Goal: Task Accomplishment & Management: Manage account settings

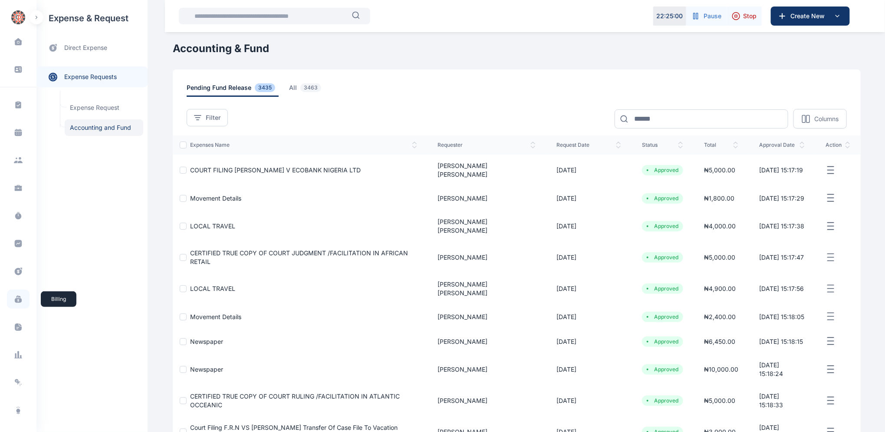
click at [18, 295] on icon at bounding box center [19, 296] width 3 height 2
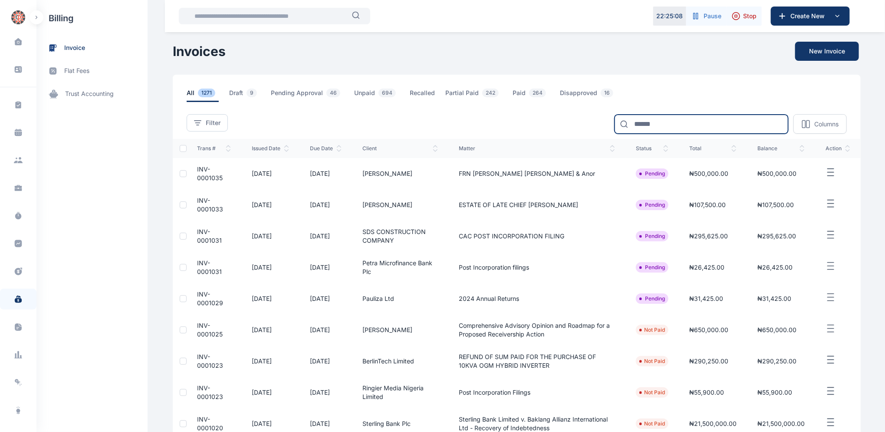
click at [643, 122] on input at bounding box center [701, 124] width 174 height 19
type input "*****"
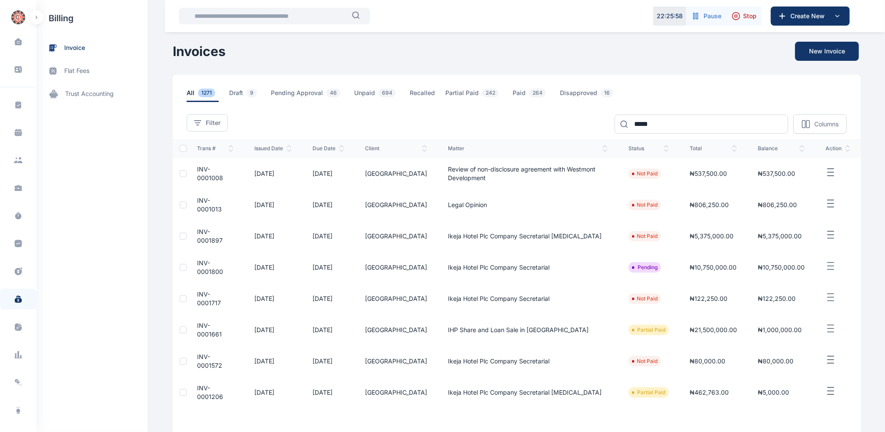
click at [203, 202] on span "INV-0001013" at bounding box center [209, 205] width 25 height 16
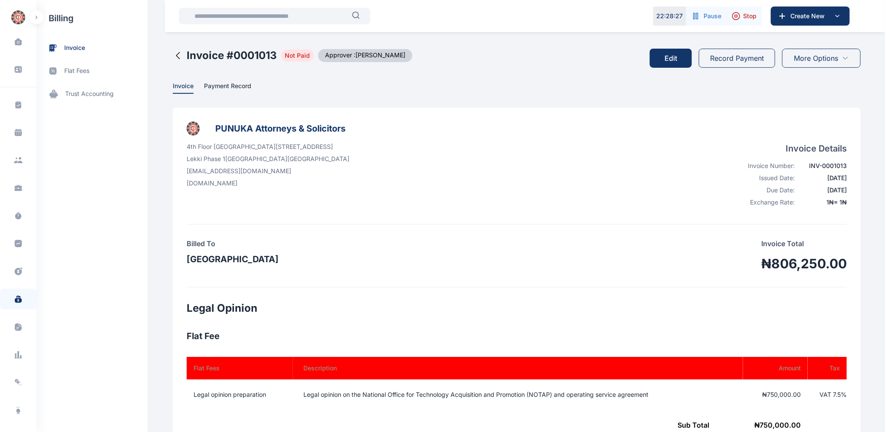
click at [720, 59] on button "Record Payment" at bounding box center [736, 58] width 76 height 19
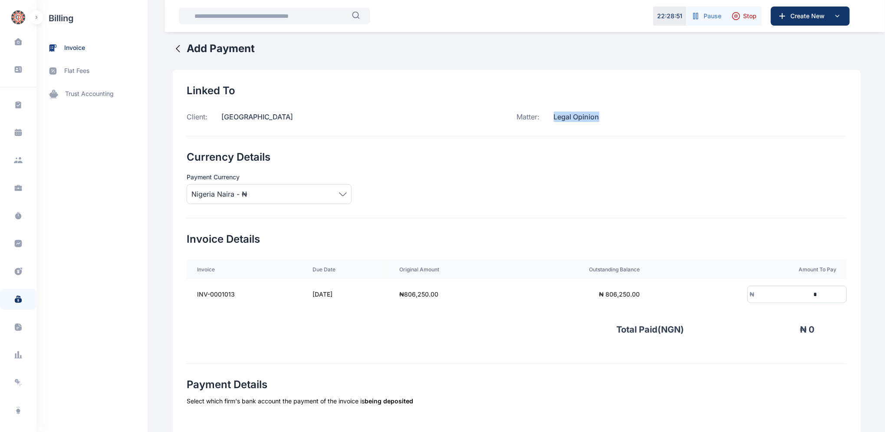
drag, startPoint x: 550, startPoint y: 116, endPoint x: 571, endPoint y: 117, distance: 21.3
click at [595, 115] on p "Legal Opinion" at bounding box center [569, 116] width 59 height 10
copy p "Legal Opinion"
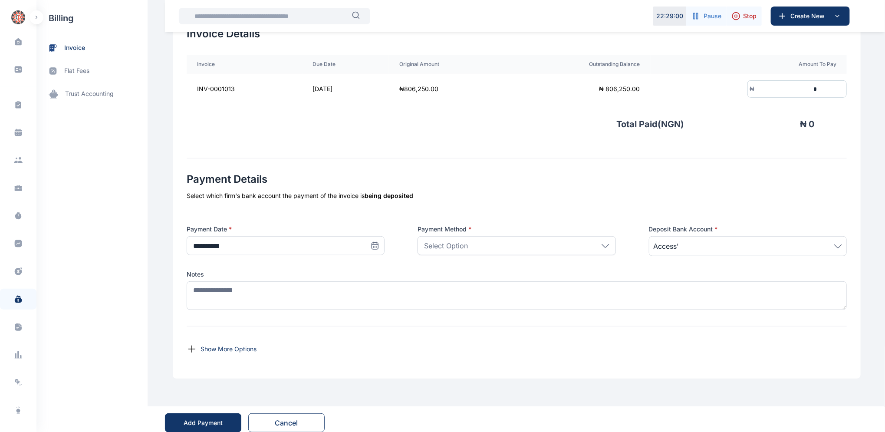
scroll to position [213, 0]
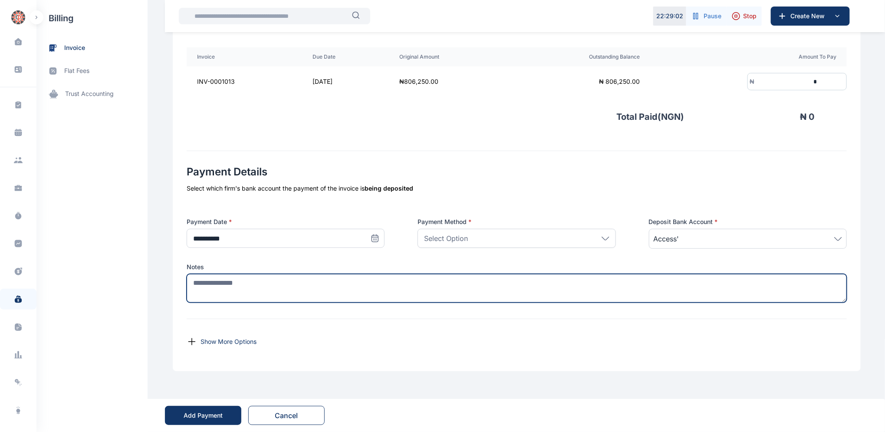
click at [254, 288] on textarea at bounding box center [517, 288] width 660 height 29
paste textarea "**********"
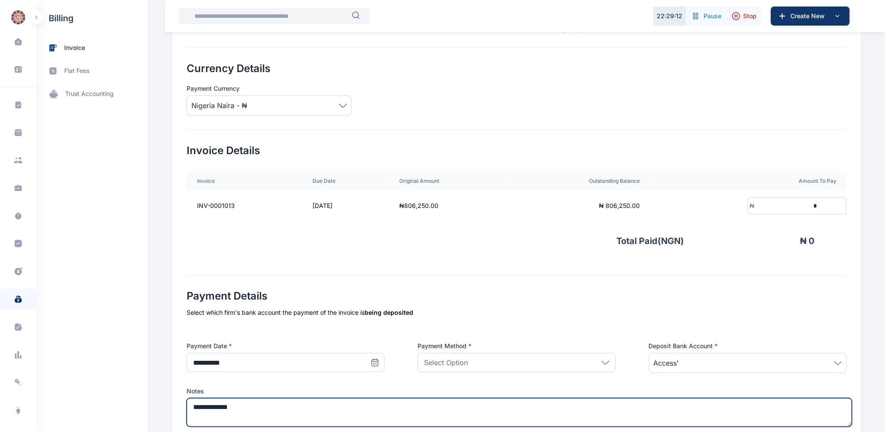
scroll to position [81, 0]
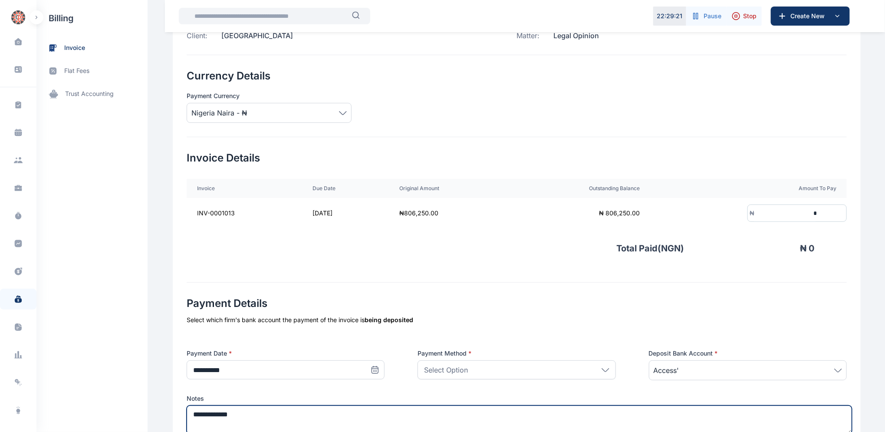
type textarea "**********"
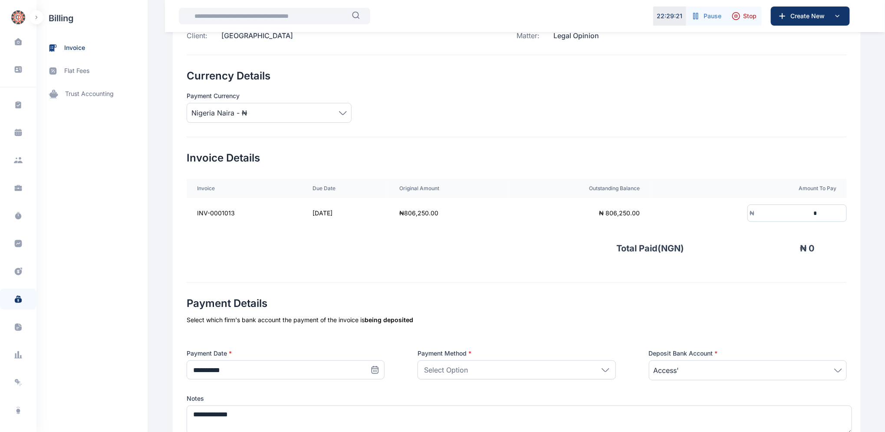
click at [769, 211] on input "*" at bounding box center [786, 213] width 64 height 16
drag, startPoint x: 767, startPoint y: 340, endPoint x: 762, endPoint y: 288, distance: 51.9
click at [766, 335] on div "**********" at bounding box center [517, 373] width 660 height 154
drag, startPoint x: 822, startPoint y: 212, endPoint x: 832, endPoint y: 210, distance: 10.1
click at [818, 211] on input "*********" at bounding box center [786, 213] width 64 height 16
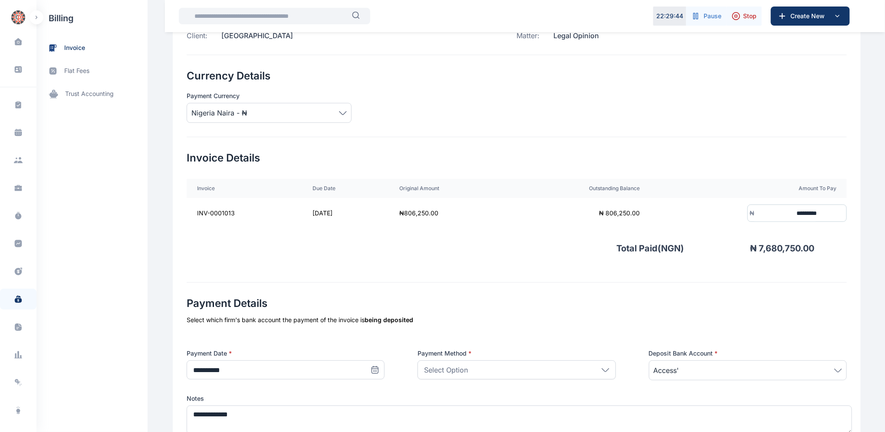
click at [818, 211] on input "*********" at bounding box center [786, 213] width 64 height 16
type input "*******"
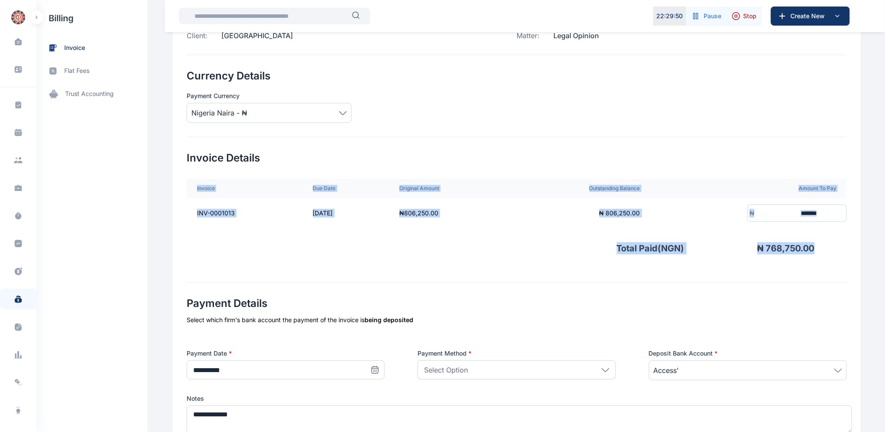
drag, startPoint x: 883, startPoint y: 210, endPoint x: 888, endPoint y: 229, distance: 20.7
click at [884, 229] on html "22 : 29 : 50 Pause Stop Create New Dashboard dashboard Conflict-Check conflict-…" at bounding box center [442, 241] width 885 height 644
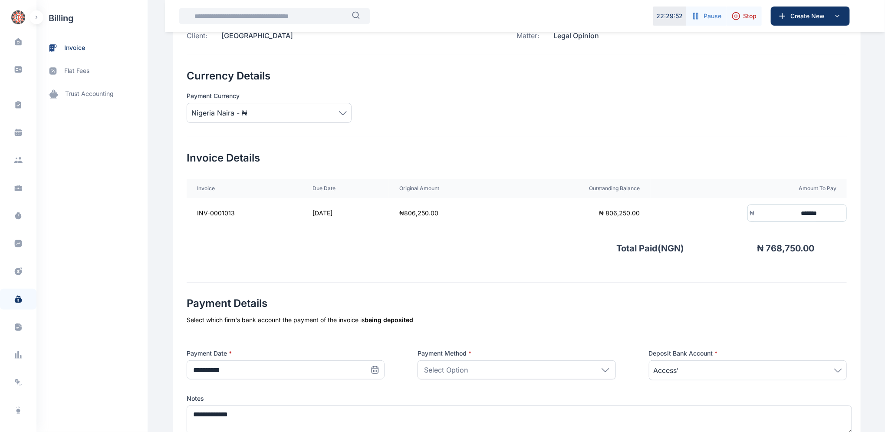
click at [551, 334] on div "**********" at bounding box center [517, 373] width 660 height 154
click at [376, 370] on icon at bounding box center [376, 370] width 0 height 0
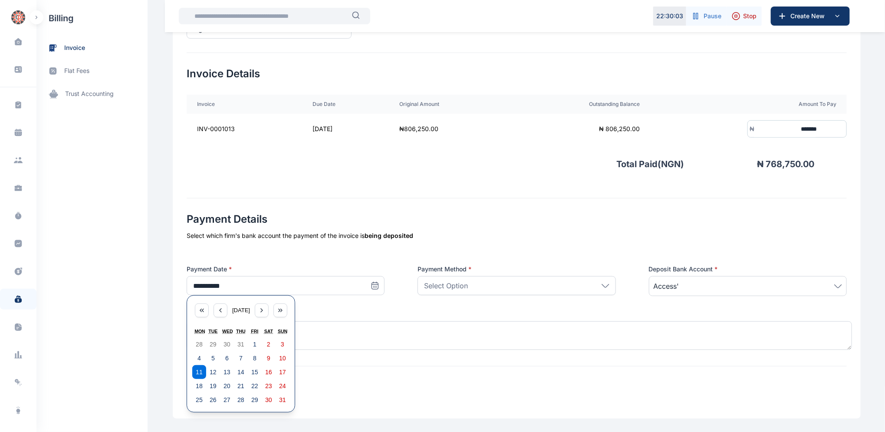
scroll to position [170, 0]
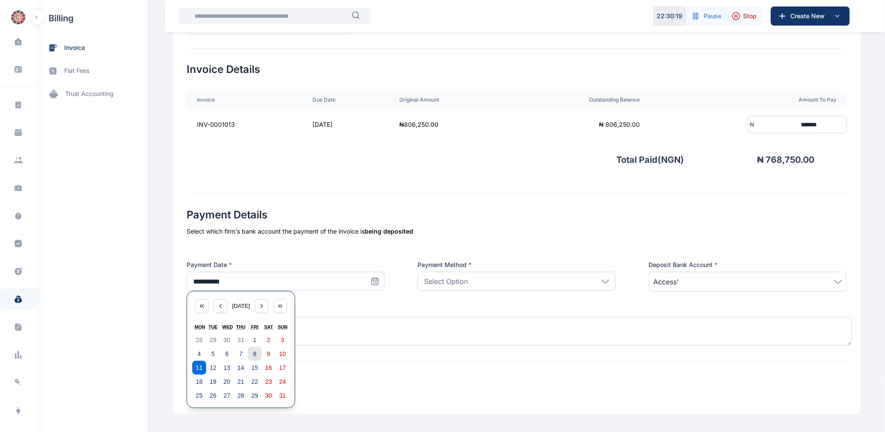
click at [253, 353] on abbr "8" at bounding box center [254, 353] width 3 height 7
type input "**********"
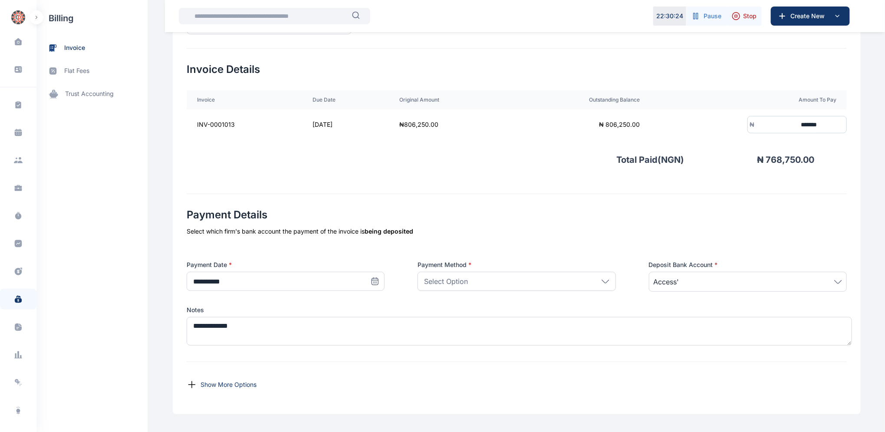
click at [603, 281] on icon at bounding box center [605, 281] width 8 height 4
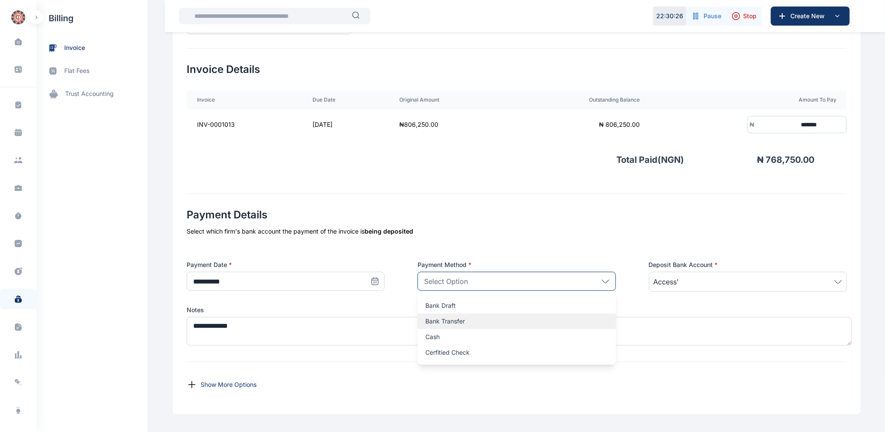
click at [448, 321] on p "Bank Transfer" at bounding box center [516, 321] width 182 height 9
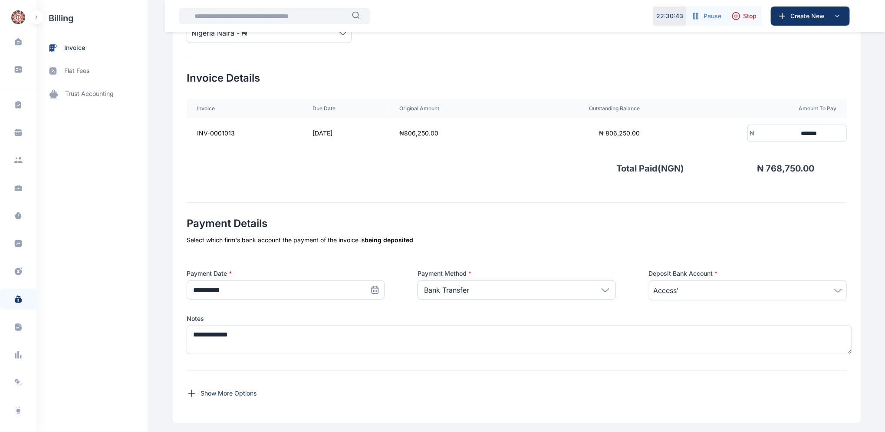
scroll to position [213, 0]
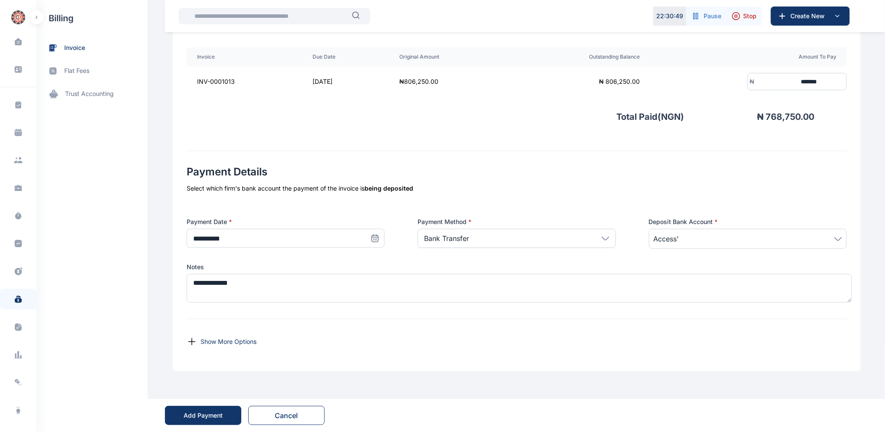
click at [207, 416] on div "Add Payment" at bounding box center [203, 415] width 39 height 9
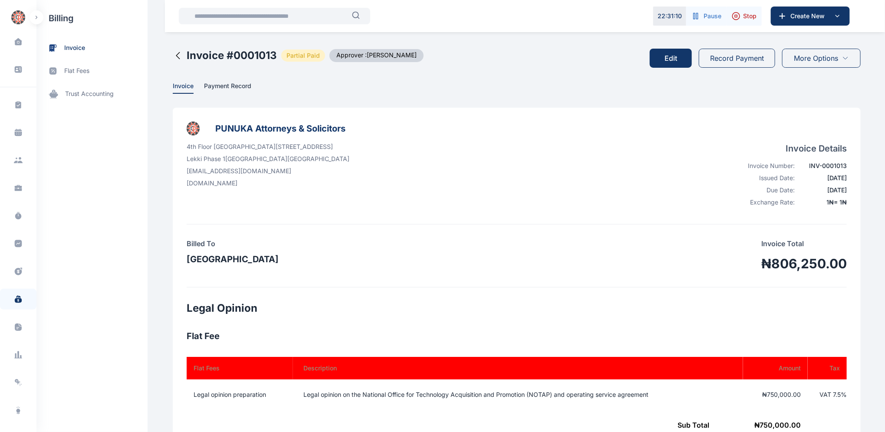
click at [173, 55] on icon at bounding box center [178, 55] width 10 height 10
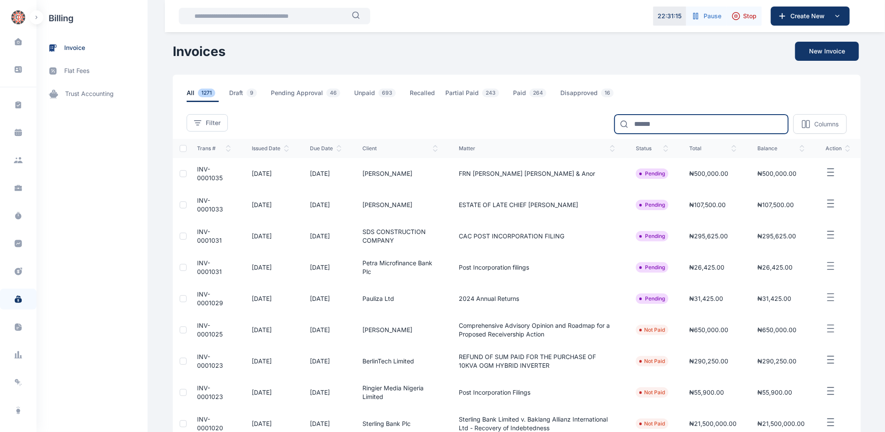
click at [664, 124] on input at bounding box center [701, 124] width 174 height 19
type input "*****"
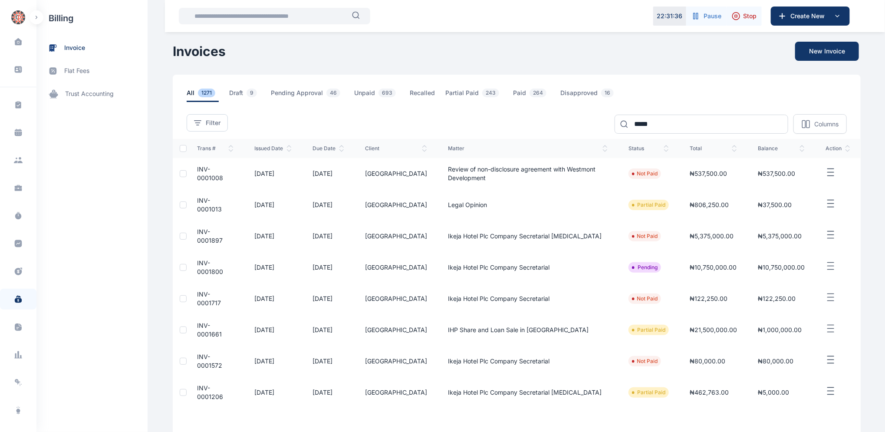
click at [202, 170] on span "INV-0001008" at bounding box center [210, 173] width 26 height 16
click at [203, 169] on span "INV-0001008" at bounding box center [210, 173] width 26 height 16
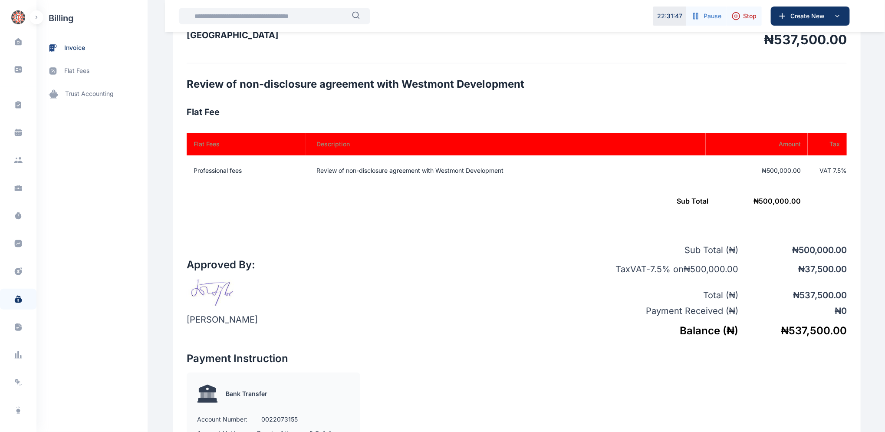
scroll to position [221, 0]
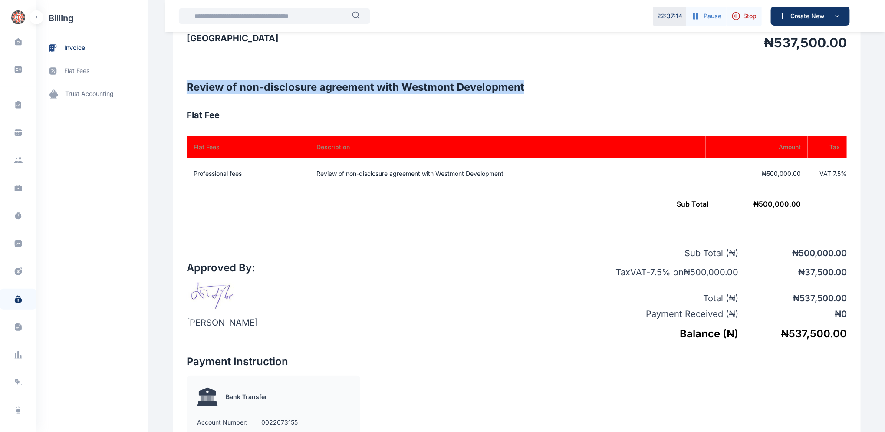
drag, startPoint x: 181, startPoint y: 85, endPoint x: 521, endPoint y: 79, distance: 340.2
click at [521, 79] on div "PUNUKA Attorneys & Solicitors 4th Floor PAS World Centre [STREET_ADDRESS] [EMAI…" at bounding box center [517, 254] width 688 height 734
copy h2 "Review of non-disclosure agreement with Westmont Development"
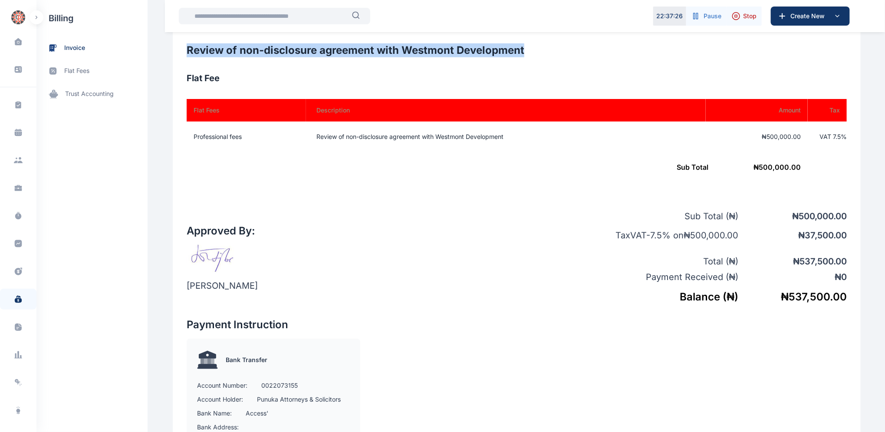
scroll to position [0, 0]
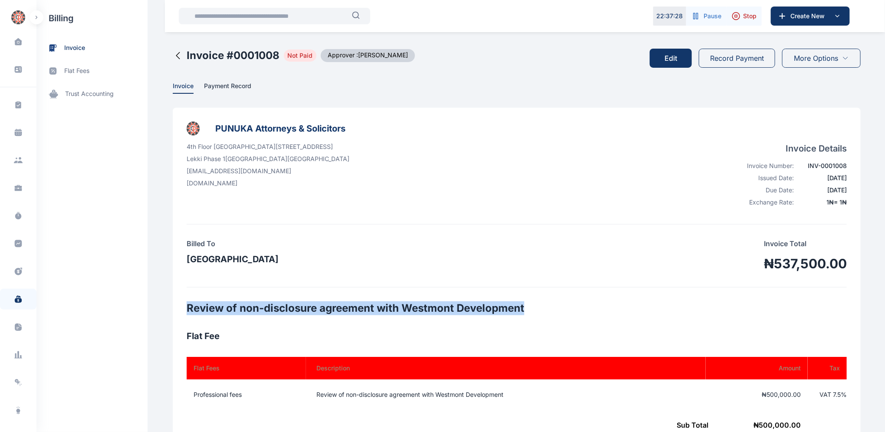
click at [740, 59] on button "Record Payment" at bounding box center [736, 58] width 76 height 19
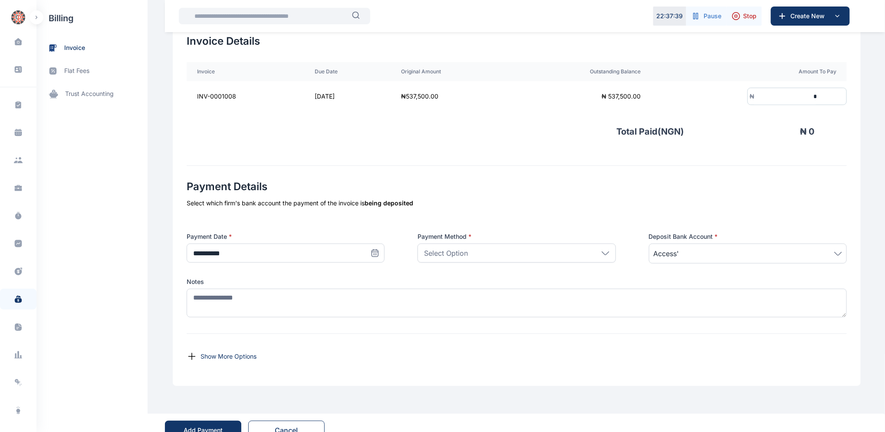
scroll to position [213, 0]
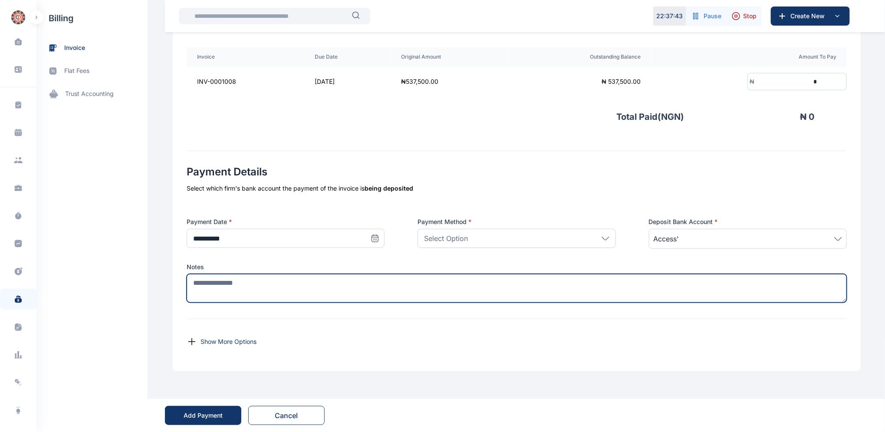
click at [247, 285] on textarea at bounding box center [517, 288] width 660 height 29
paste textarea "**********"
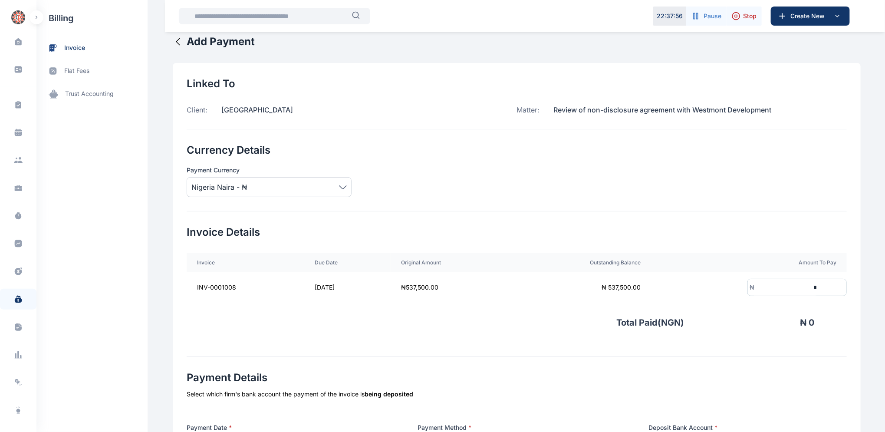
scroll to position [0, 0]
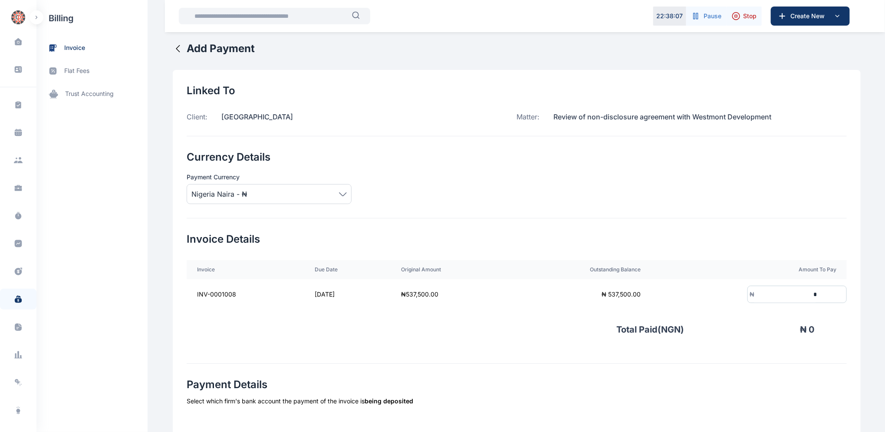
type textarea "**********"
click at [778, 293] on input "*" at bounding box center [786, 294] width 64 height 16
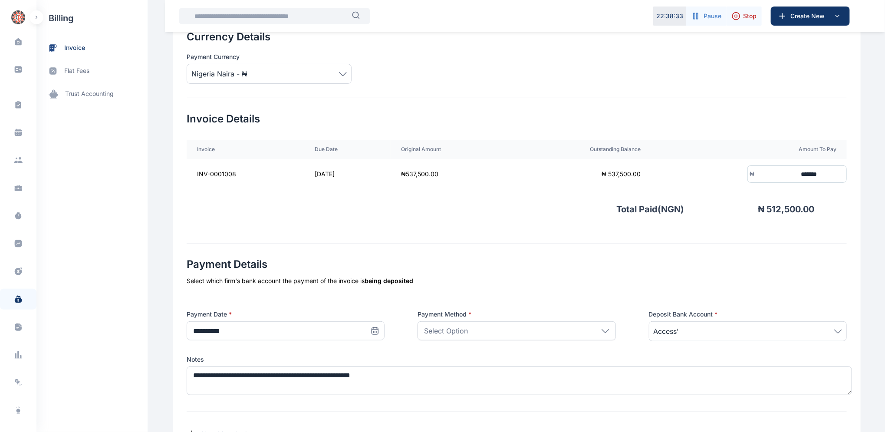
scroll to position [123, 0]
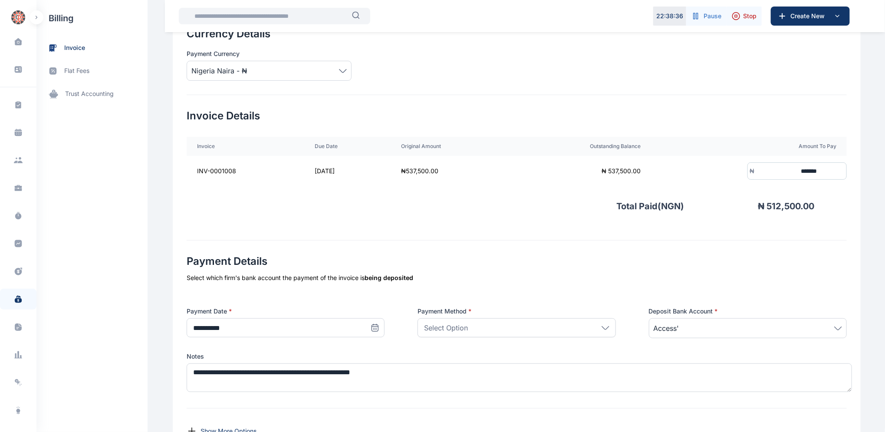
type input "*******"
click at [373, 325] on icon at bounding box center [374, 327] width 9 height 9
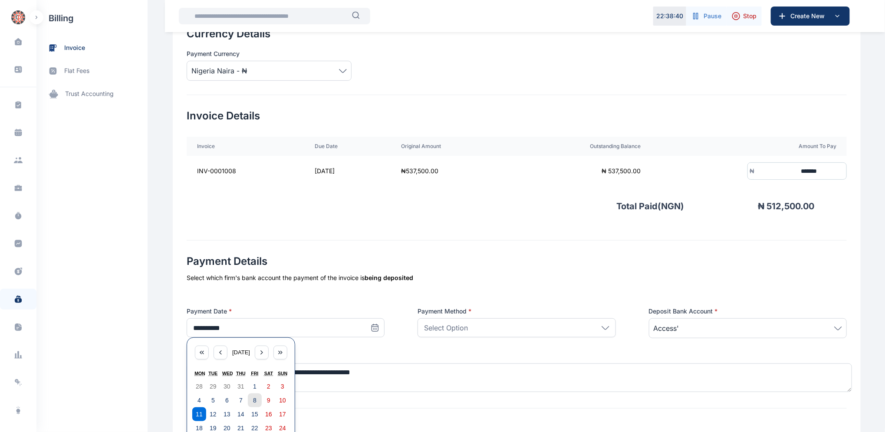
click at [253, 400] on abbr "8" at bounding box center [254, 400] width 3 height 7
type input "**********"
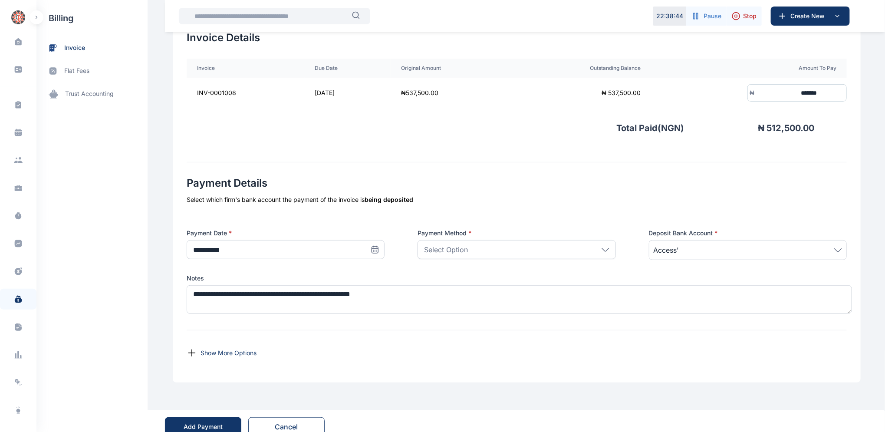
scroll to position [206, 0]
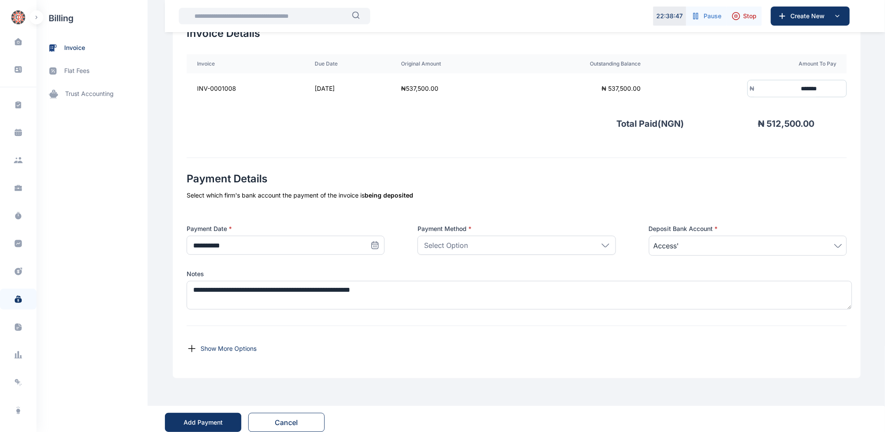
click at [601, 246] on icon at bounding box center [605, 245] width 8 height 4
click at [443, 286] on p "Bank Transfer" at bounding box center [516, 285] width 182 height 9
drag, startPoint x: 883, startPoint y: 224, endPoint x: 888, endPoint y: 281, distance: 57.1
click at [884, 281] on html "22 : 38 : 52 Pause Stop Create New Dashboard dashboard Conflict-Check conflict-…" at bounding box center [442, 116] width 885 height 644
click at [442, 334] on div "Show More Options" at bounding box center [517, 348] width 660 height 31
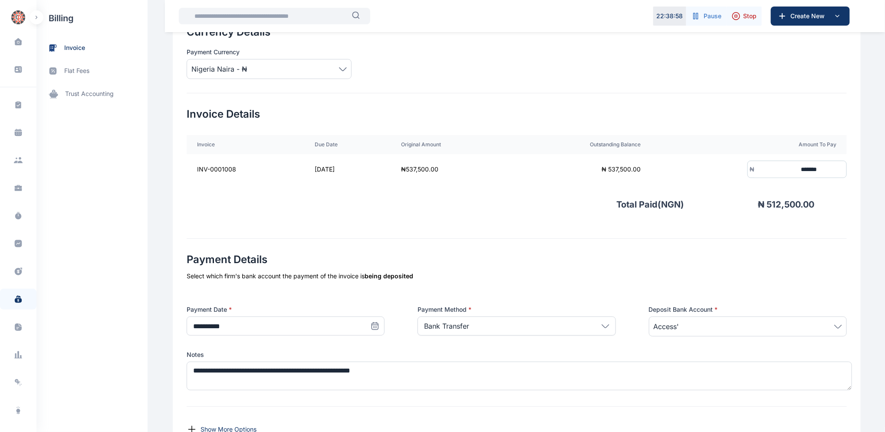
scroll to position [213, 0]
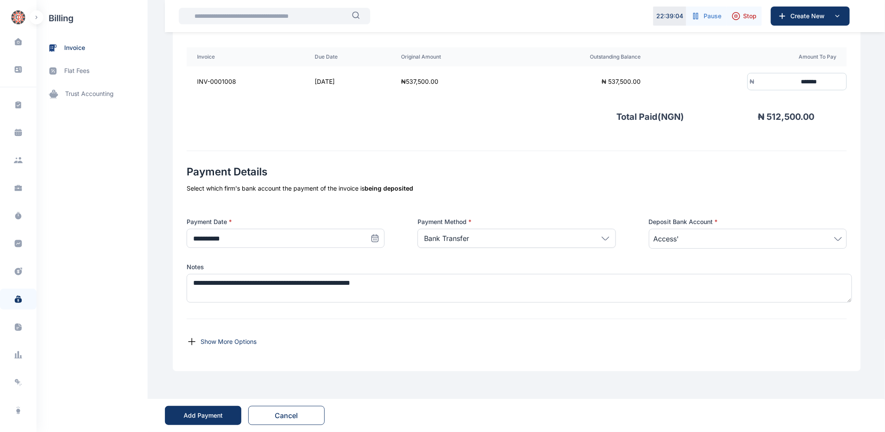
click at [178, 413] on button "Add Payment" at bounding box center [203, 415] width 76 height 19
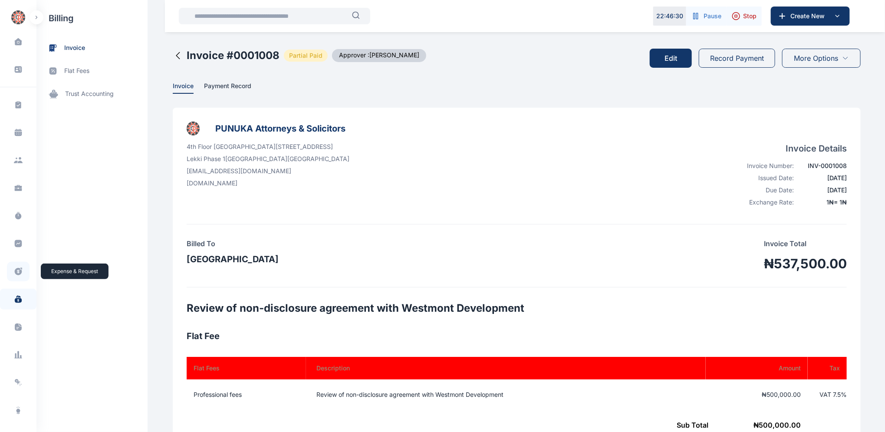
click at [16, 271] on icon at bounding box center [18, 271] width 7 height 7
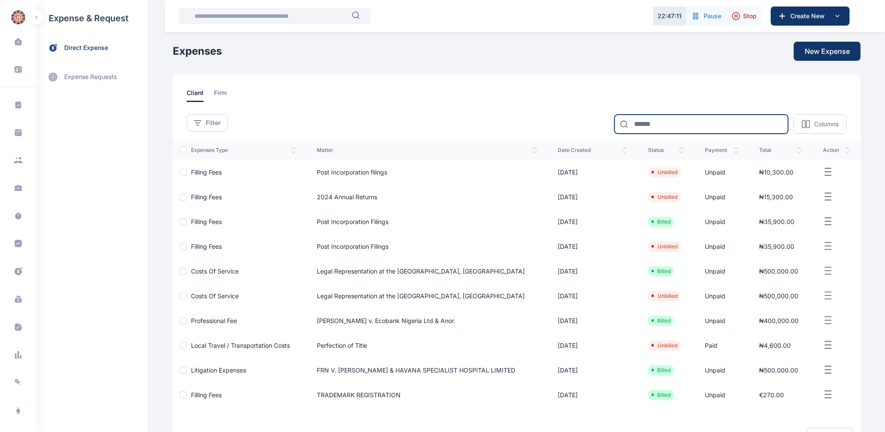
click at [684, 120] on input at bounding box center [701, 124] width 174 height 19
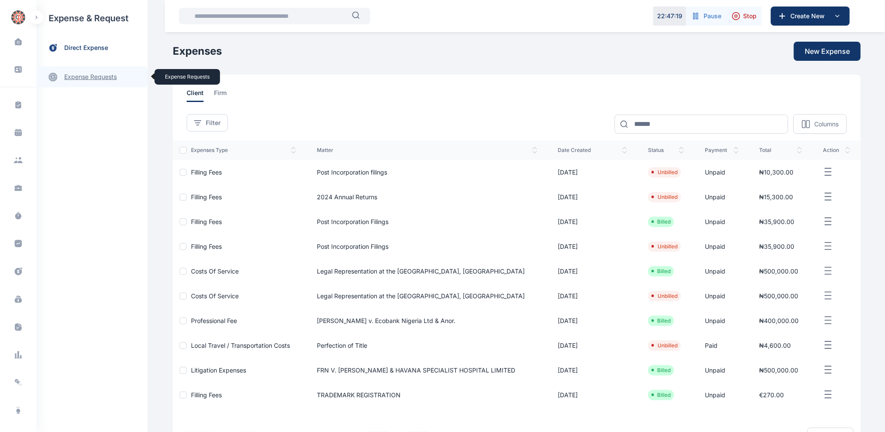
click at [72, 79] on link "expense requests expense requests" at bounding box center [91, 76] width 111 height 21
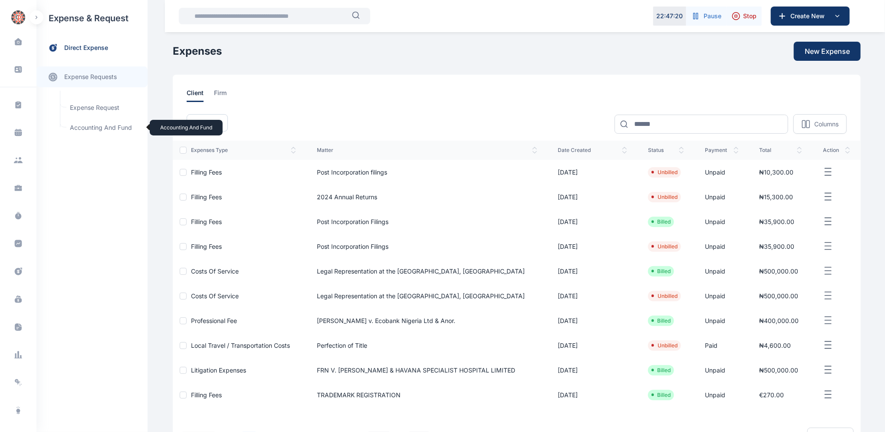
click at [98, 128] on span "Accounting and Fund Accounting and Fund" at bounding box center [104, 127] width 79 height 16
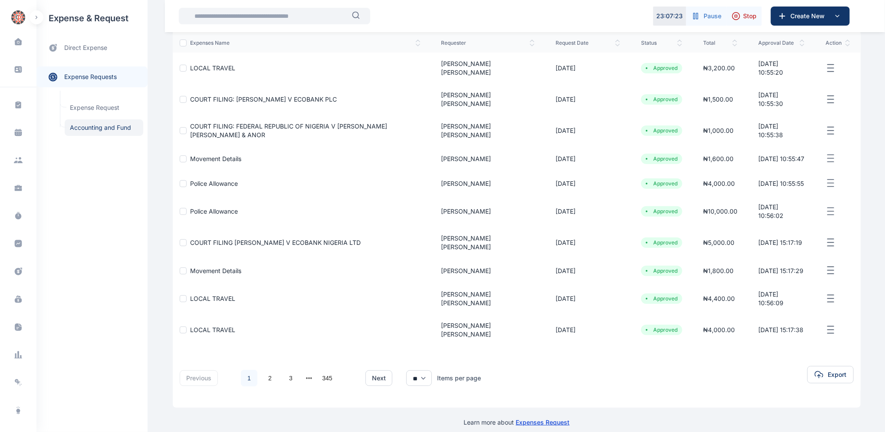
scroll to position [85, 0]
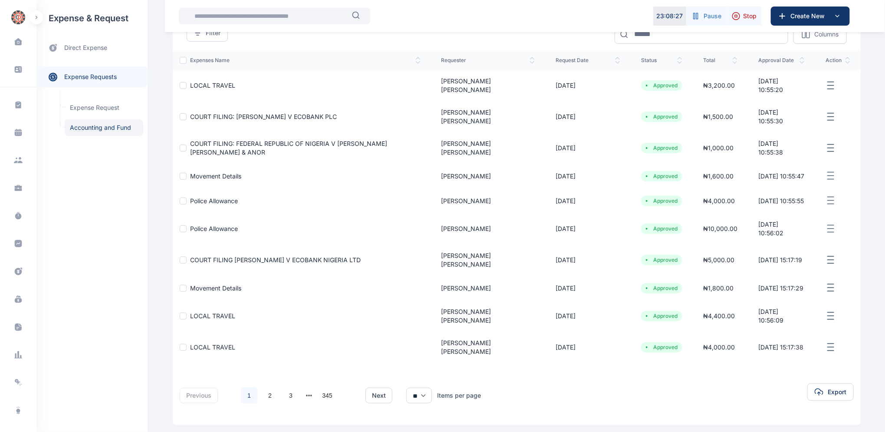
click at [512, 395] on div "previous 1 2 3 345 next ** ** ** Items per page Export" at bounding box center [517, 392] width 688 height 38
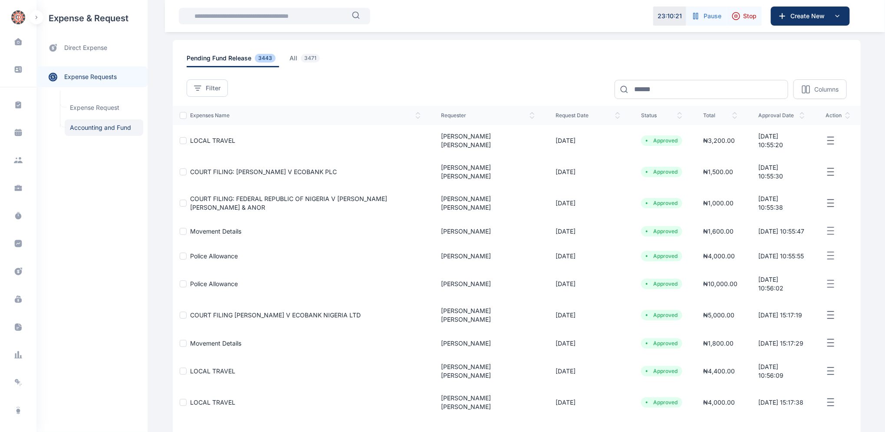
scroll to position [0, 0]
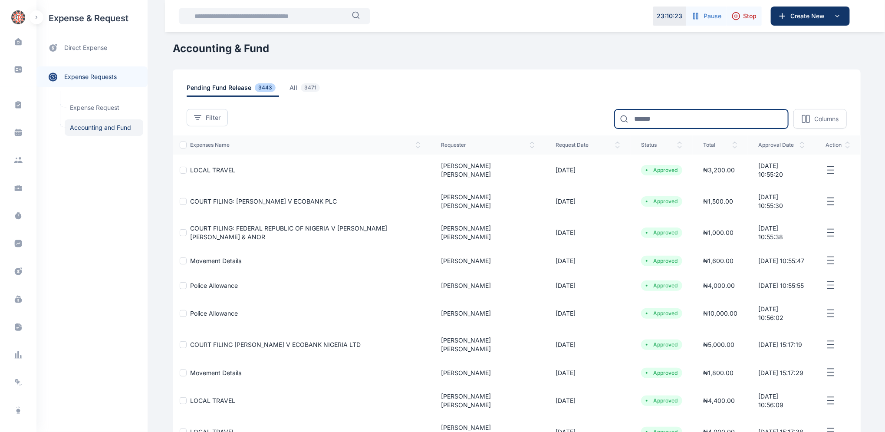
click at [662, 115] on input at bounding box center [701, 118] width 174 height 19
type input "**********"
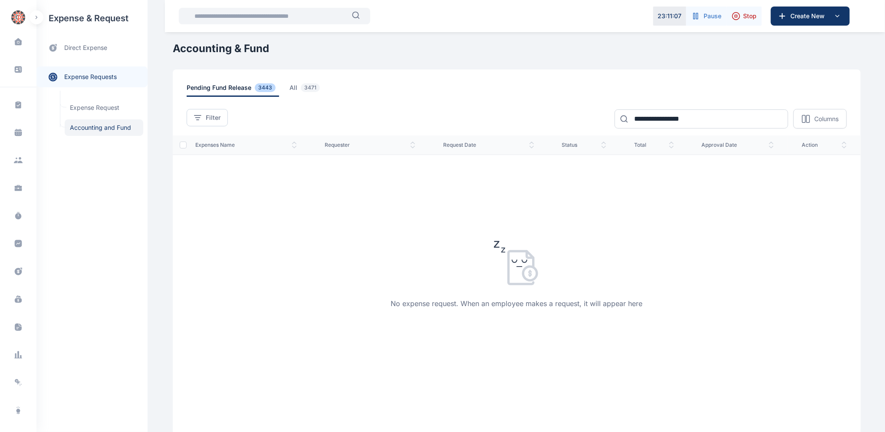
click at [604, 240] on div "No expense request. When an employee makes a request, it will appear here" at bounding box center [517, 293] width 688 height 278
click at [18, 301] on icon at bounding box center [18, 300] width 7 height 5
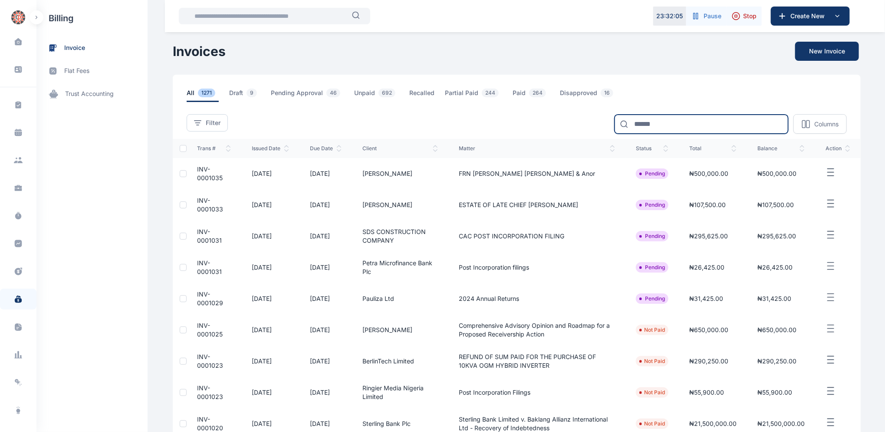
click at [678, 121] on input at bounding box center [701, 124] width 174 height 19
type input "**********"
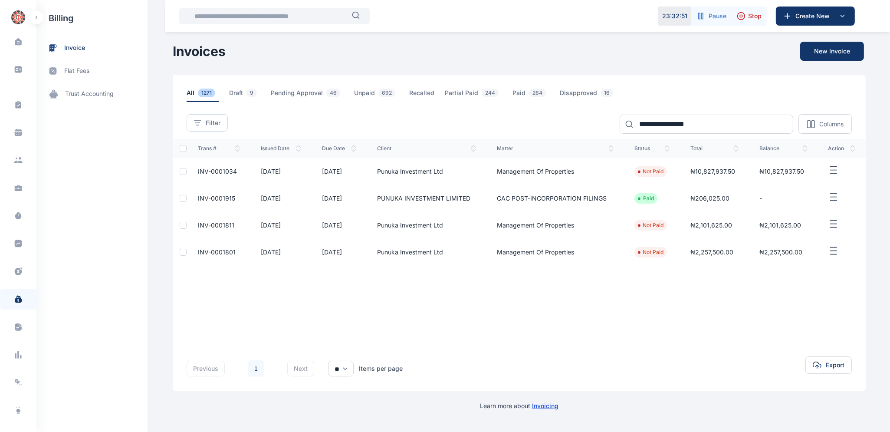
click at [211, 169] on span "INV-0001034" at bounding box center [217, 170] width 39 height 7
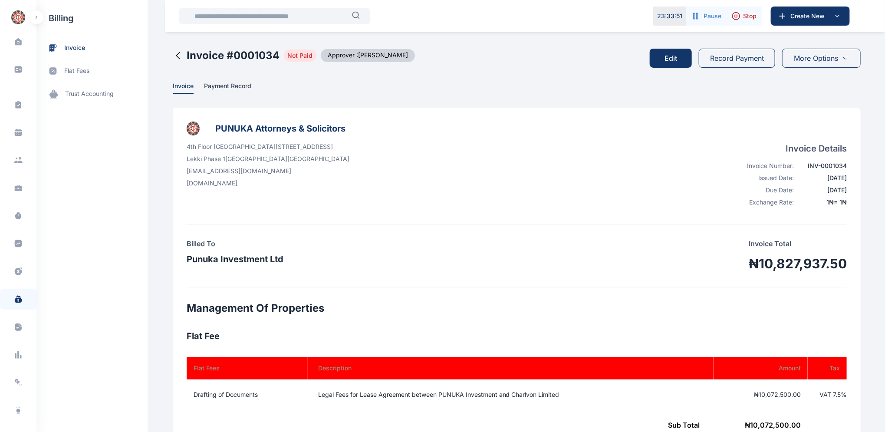
click at [671, 56] on button "Edit" at bounding box center [670, 58] width 42 height 19
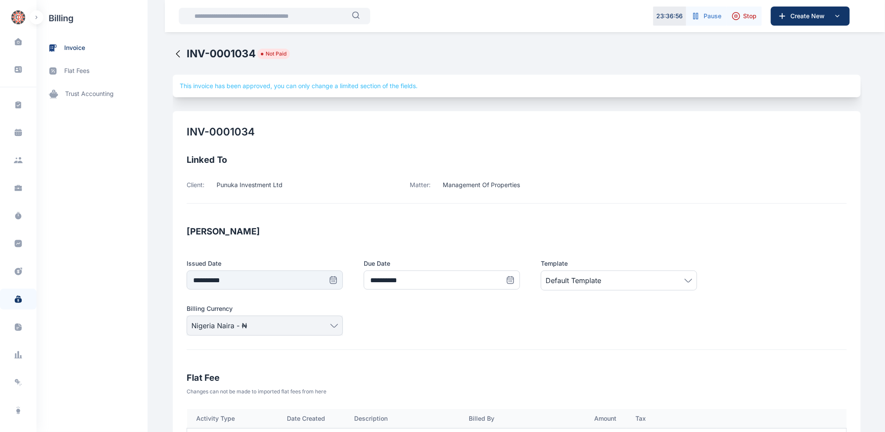
click at [176, 53] on icon at bounding box center [177, 54] width 3 height 7
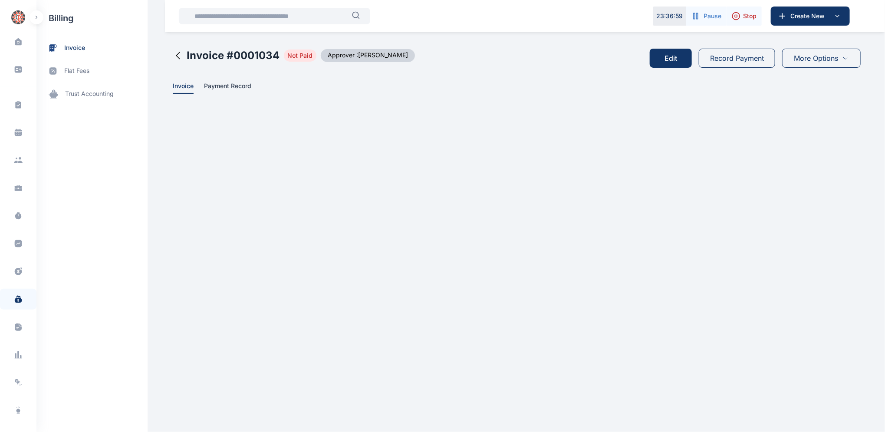
click at [174, 54] on icon at bounding box center [178, 55] width 10 height 10
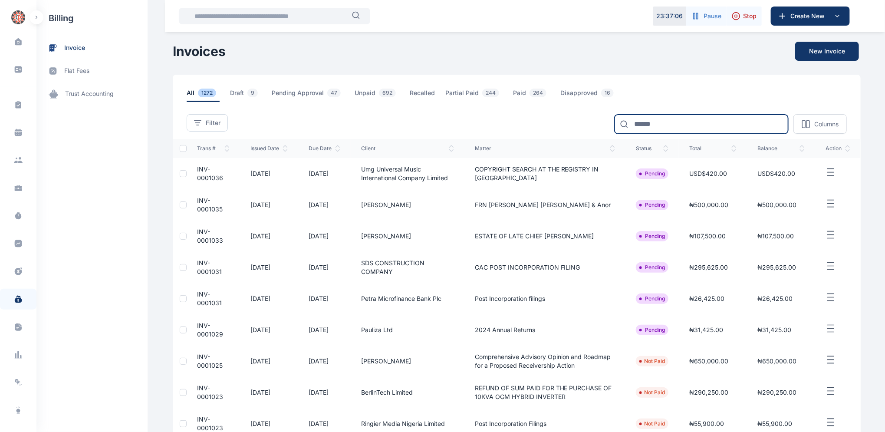
click at [669, 120] on input at bounding box center [701, 124] width 174 height 19
type input "**********"
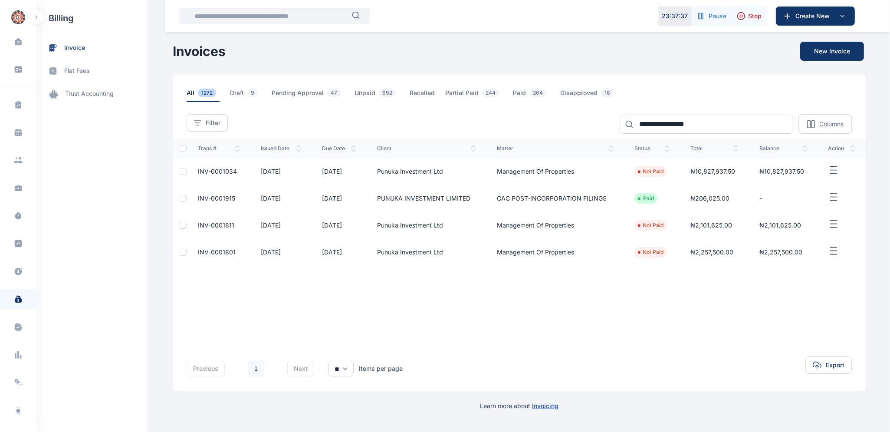
click at [206, 225] on span "INV-0001811" at bounding box center [216, 224] width 36 height 7
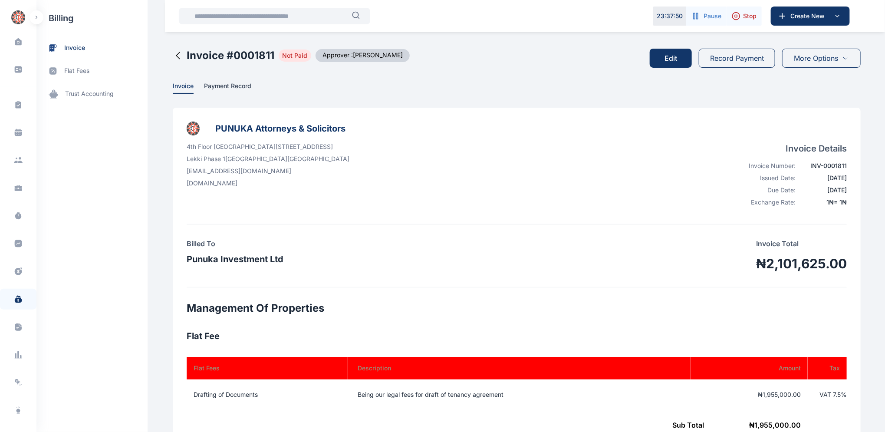
click at [665, 58] on button "Edit" at bounding box center [670, 58] width 42 height 19
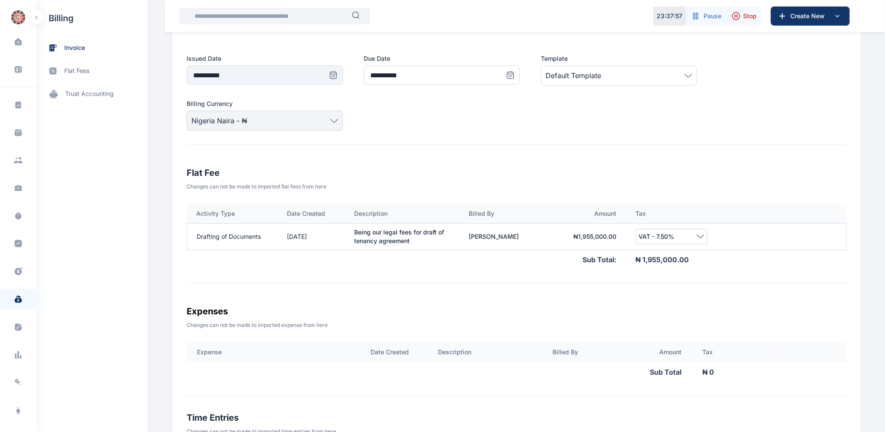
scroll to position [189, 0]
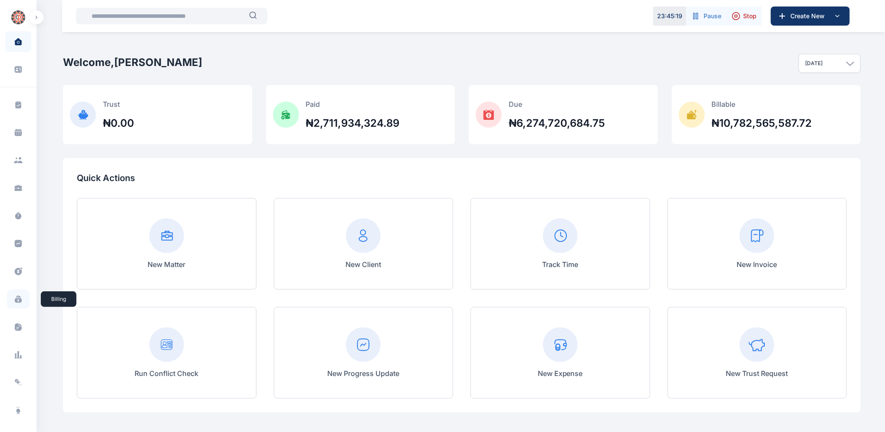
click at [20, 300] on icon at bounding box center [18, 300] width 7 height 5
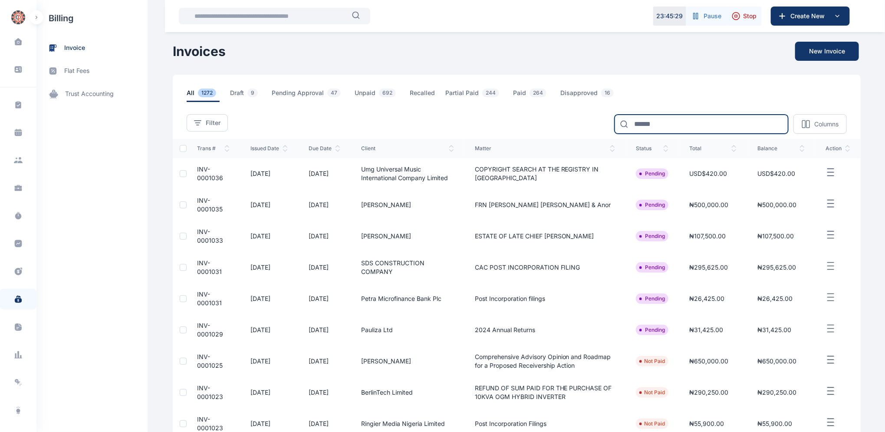
click at [670, 125] on input at bounding box center [701, 124] width 174 height 19
type input "******"
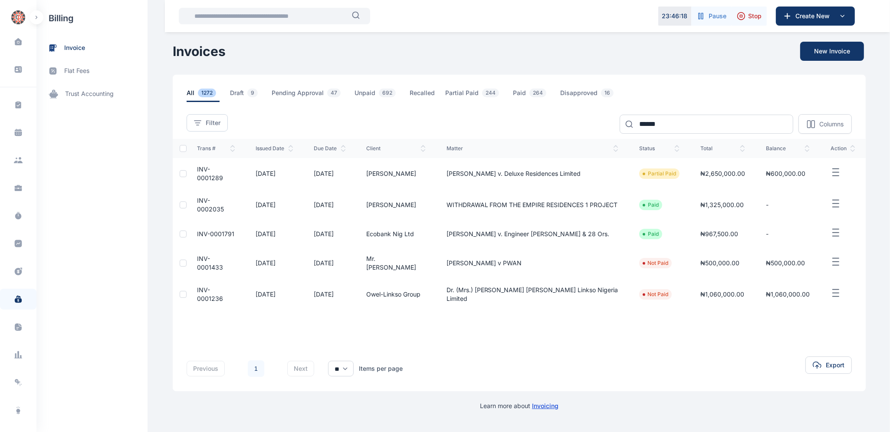
click at [203, 173] on td "INV-0001289" at bounding box center [216, 173] width 59 height 31
click at [216, 182] on td "INV-0001289" at bounding box center [216, 173] width 59 height 31
click at [207, 170] on span "INV-0001289" at bounding box center [210, 173] width 26 height 16
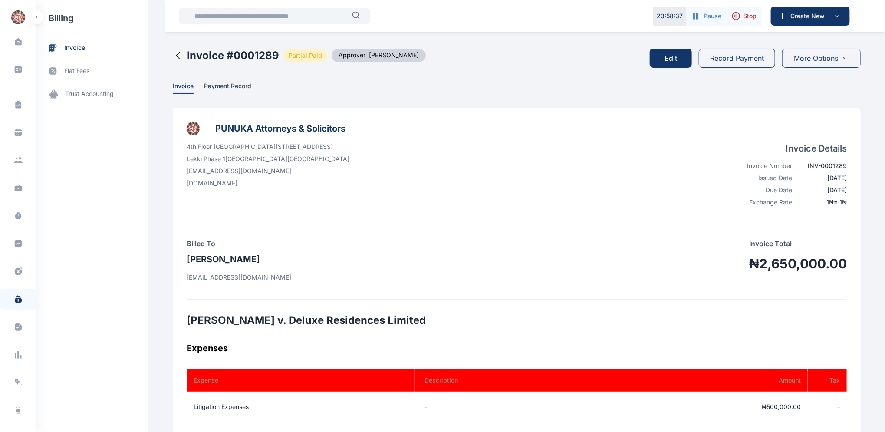
click at [656, 256] on div "Billed To Samuel Uwechue samuwechue@btopenworld.com Invoice Total ₦2,650,000.00" at bounding box center [517, 261] width 660 height 47
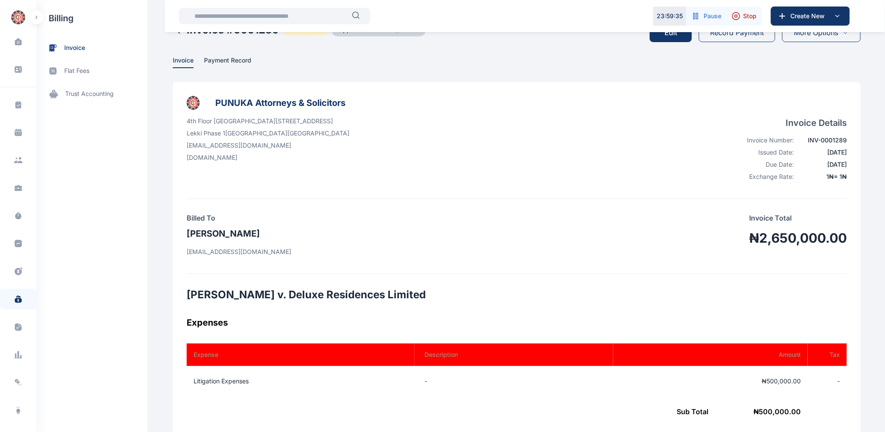
scroll to position [26, 0]
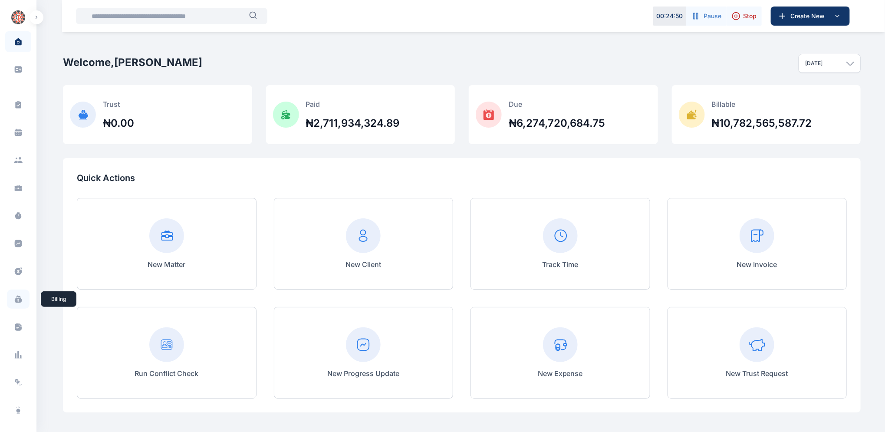
click at [17, 298] on icon at bounding box center [18, 300] width 7 height 5
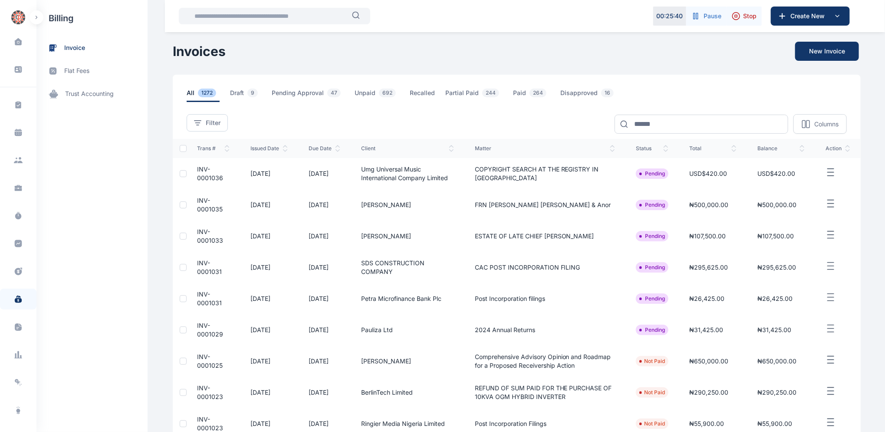
drag, startPoint x: 884, startPoint y: 321, endPoint x: 888, endPoint y: 333, distance: 13.3
click at [885, 333] on html "00 : 25 : 40 Pause Stop Create New Dashboard dashboard Conflict-Check conflict-…" at bounding box center [442, 282] width 885 height 565
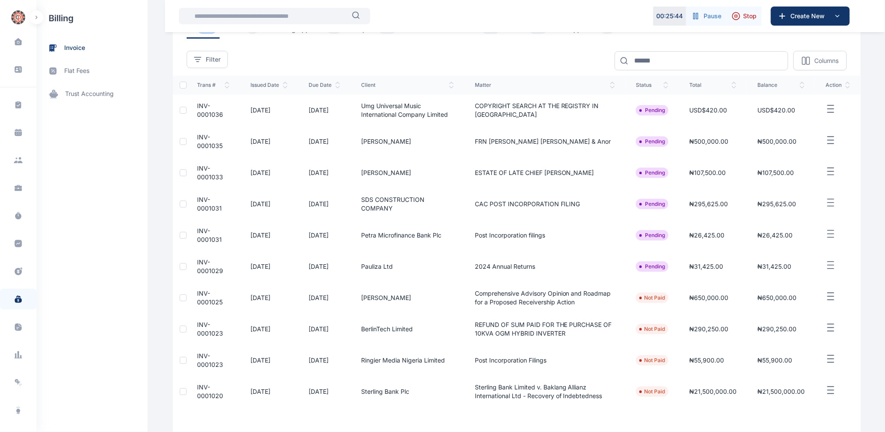
scroll to position [64, 0]
click at [198, 172] on span "INV-0001033" at bounding box center [210, 172] width 26 height 16
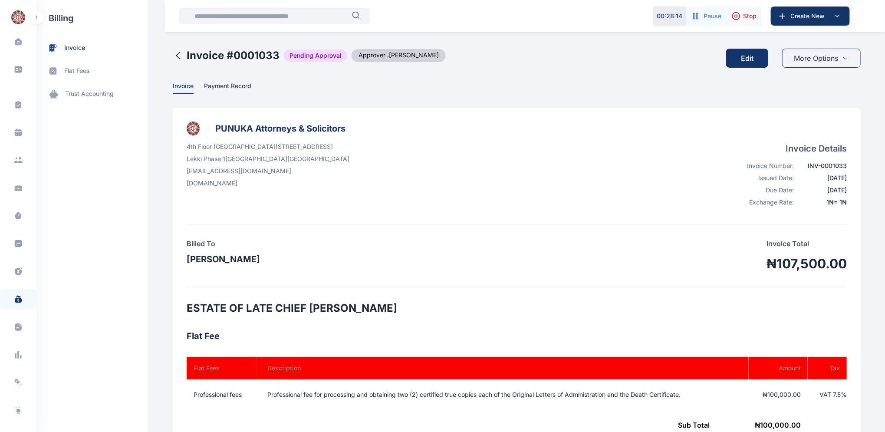
click at [749, 60] on button "Edit" at bounding box center [747, 58] width 42 height 19
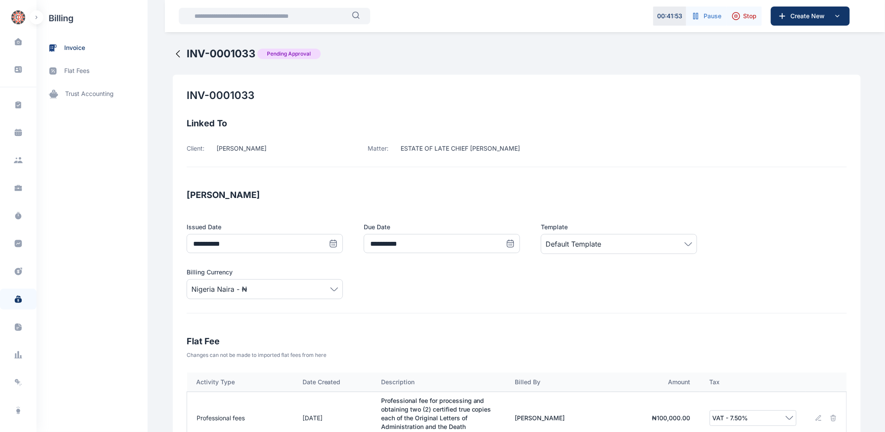
click at [174, 51] on icon at bounding box center [178, 54] width 10 height 10
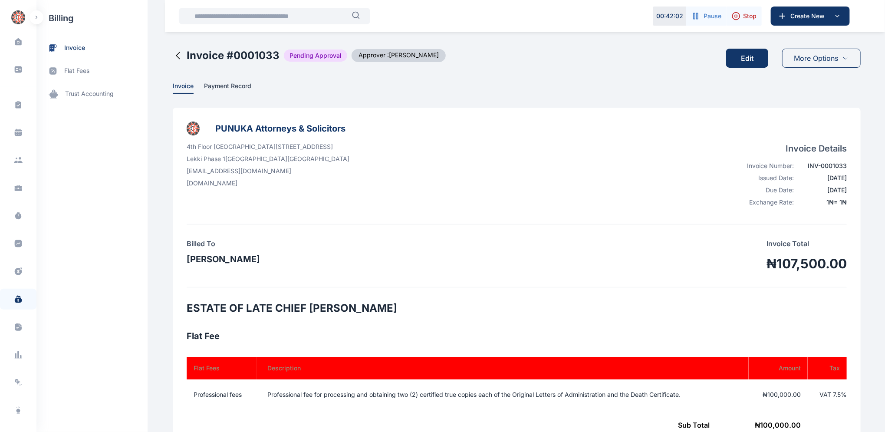
click at [174, 54] on icon at bounding box center [178, 55] width 10 height 10
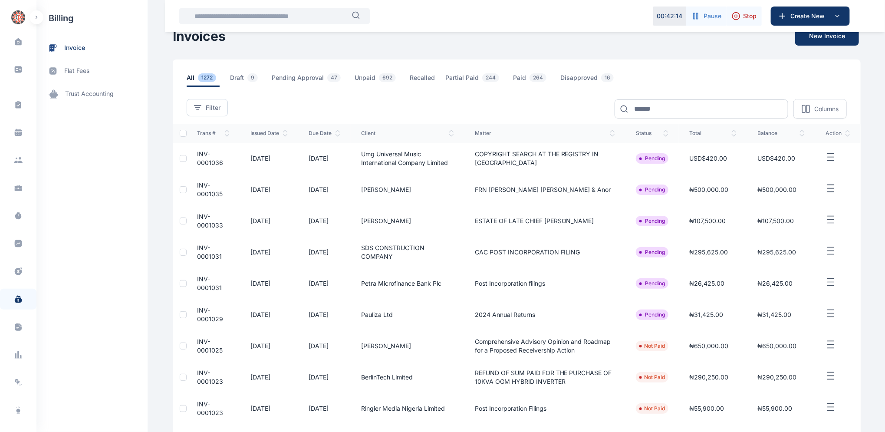
scroll to position [14, 0]
click at [199, 189] on span "INV-0001035" at bounding box center [210, 190] width 26 height 16
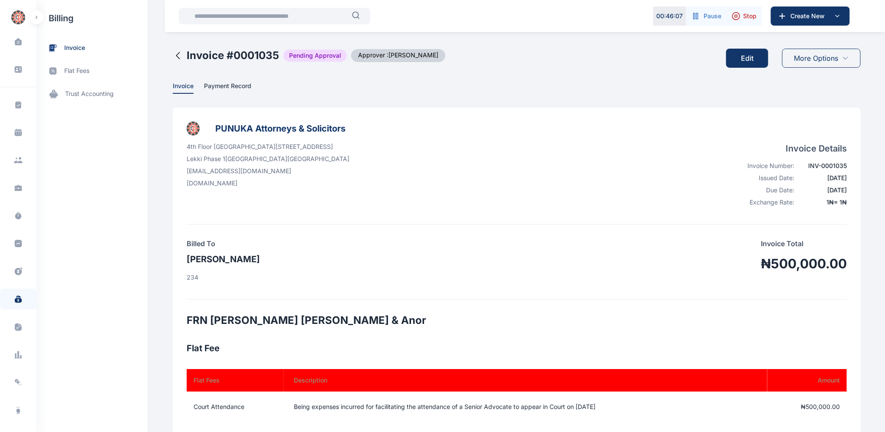
click at [747, 60] on button "Edit" at bounding box center [747, 58] width 42 height 19
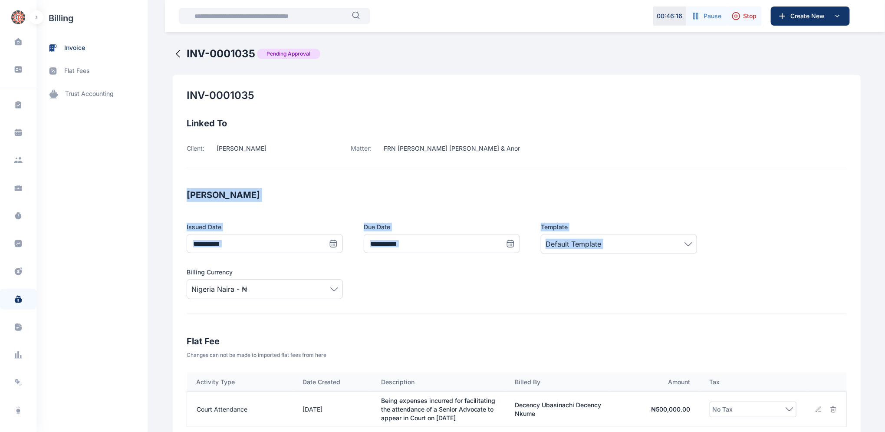
drag, startPoint x: 884, startPoint y: 166, endPoint x: 888, endPoint y: 252, distance: 86.4
click at [641, 311] on div "**********" at bounding box center [517, 250] width 660 height 125
click at [174, 52] on icon at bounding box center [178, 54] width 10 height 10
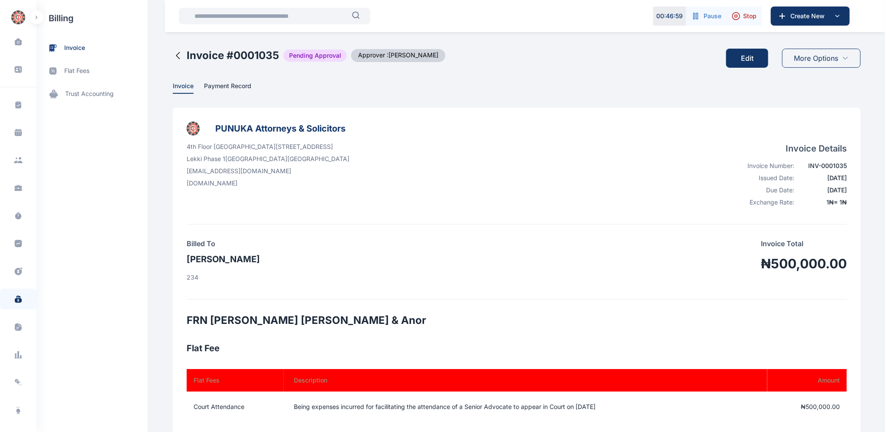
click at [176, 53] on icon at bounding box center [177, 55] width 3 height 7
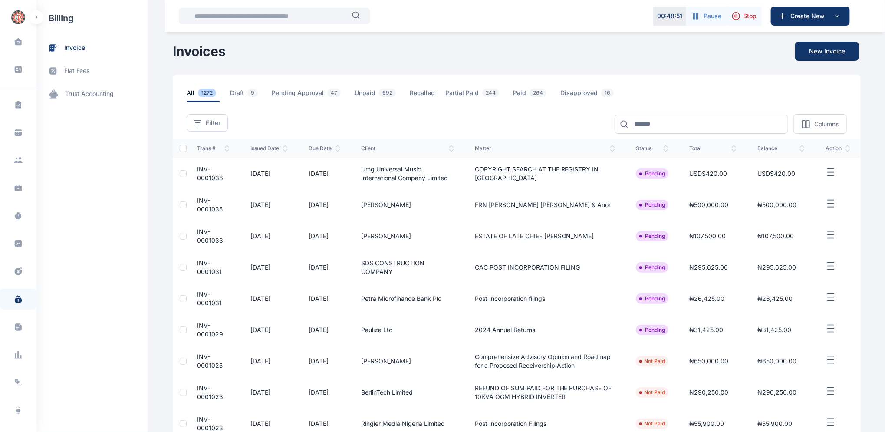
drag, startPoint x: 191, startPoint y: 174, endPoint x: 193, endPoint y: 167, distance: 7.6
click at [191, 168] on td "INV-0001036" at bounding box center [213, 173] width 53 height 31
click at [209, 184] on td "INV-0001036" at bounding box center [213, 173] width 53 height 31
click at [209, 174] on span "INV-0001036" at bounding box center [210, 173] width 26 height 16
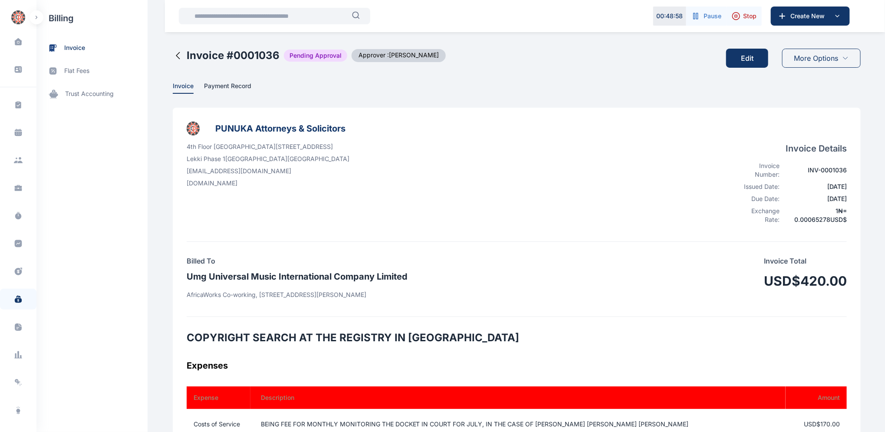
drag, startPoint x: 883, startPoint y: 157, endPoint x: 885, endPoint y: 204, distance: 46.9
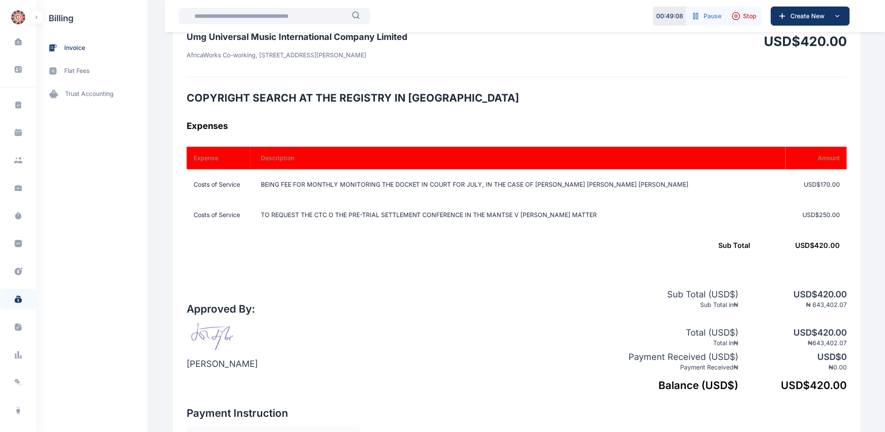
scroll to position [250, 0]
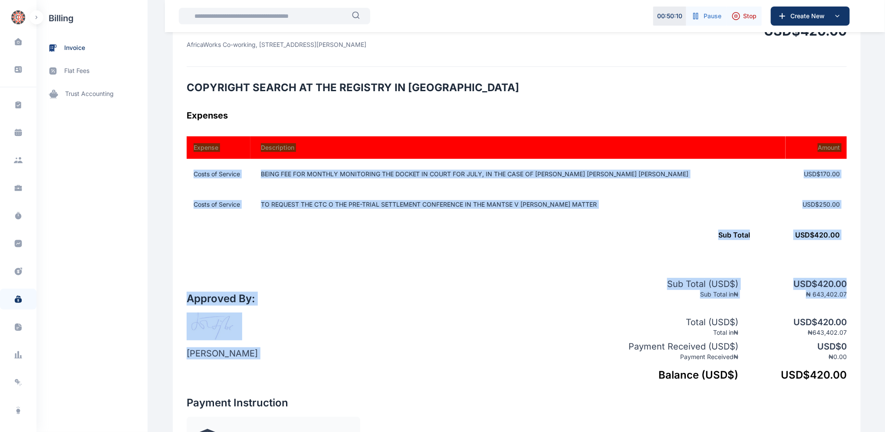
drag, startPoint x: 882, startPoint y: 246, endPoint x: 888, endPoint y: 294, distance: 48.7
click at [885, 296] on html "00 : 50 : 10 Pause Stop Create New Dashboard dashboard Conflict-Check conflict-…" at bounding box center [442, 273] width 885 height 1047
drag, startPoint x: 536, startPoint y: 287, endPoint x: 547, endPoint y: 283, distance: 11.4
click at [536, 287] on div "Approved By: Elizabeth Idigbe Sub Total ( USD$ ) USD$ 420.00 Sub Total in ₦ ₦ 6…" at bounding box center [517, 323] width 660 height 118
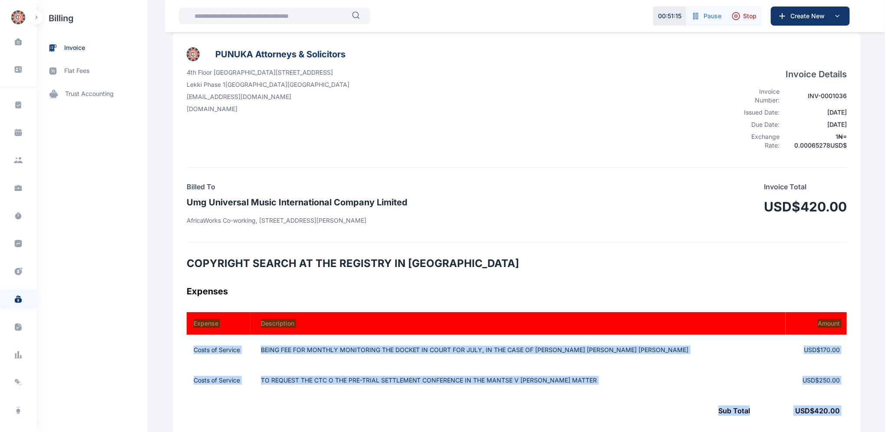
scroll to position [0, 0]
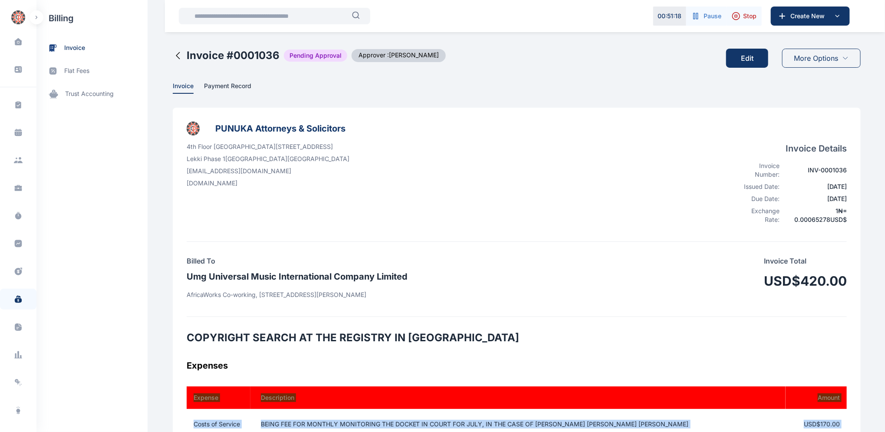
click at [740, 57] on button "Edit" at bounding box center [747, 58] width 42 height 19
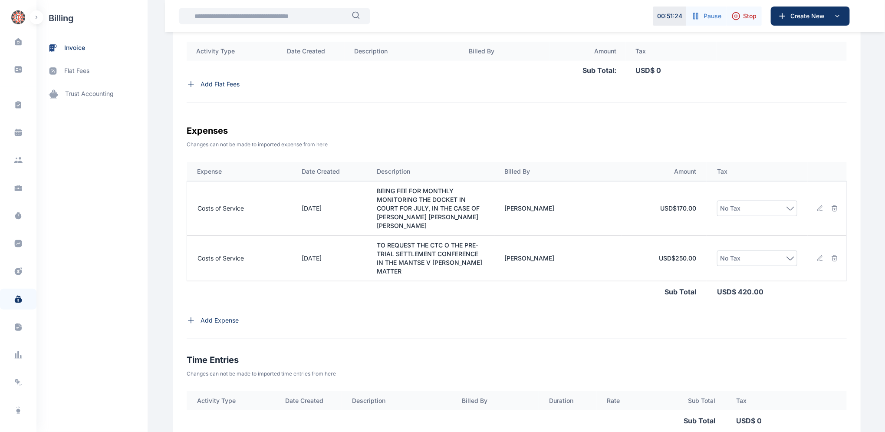
scroll to position [356, 0]
